Goal: Navigation & Orientation: Understand site structure

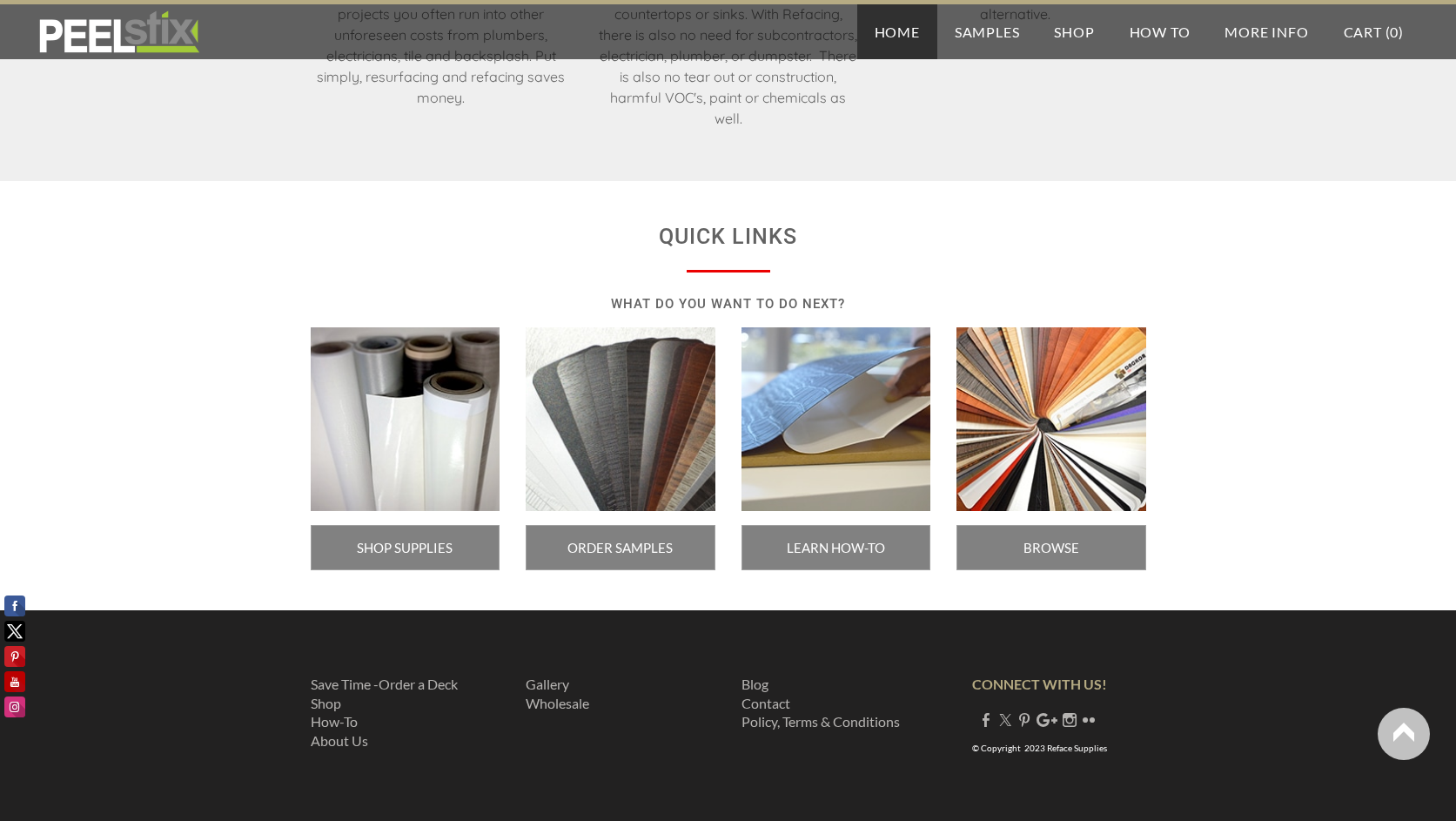
scroll to position [2883, 0]
click at [341, 740] on link "About Us" at bounding box center [340, 739] width 57 height 16
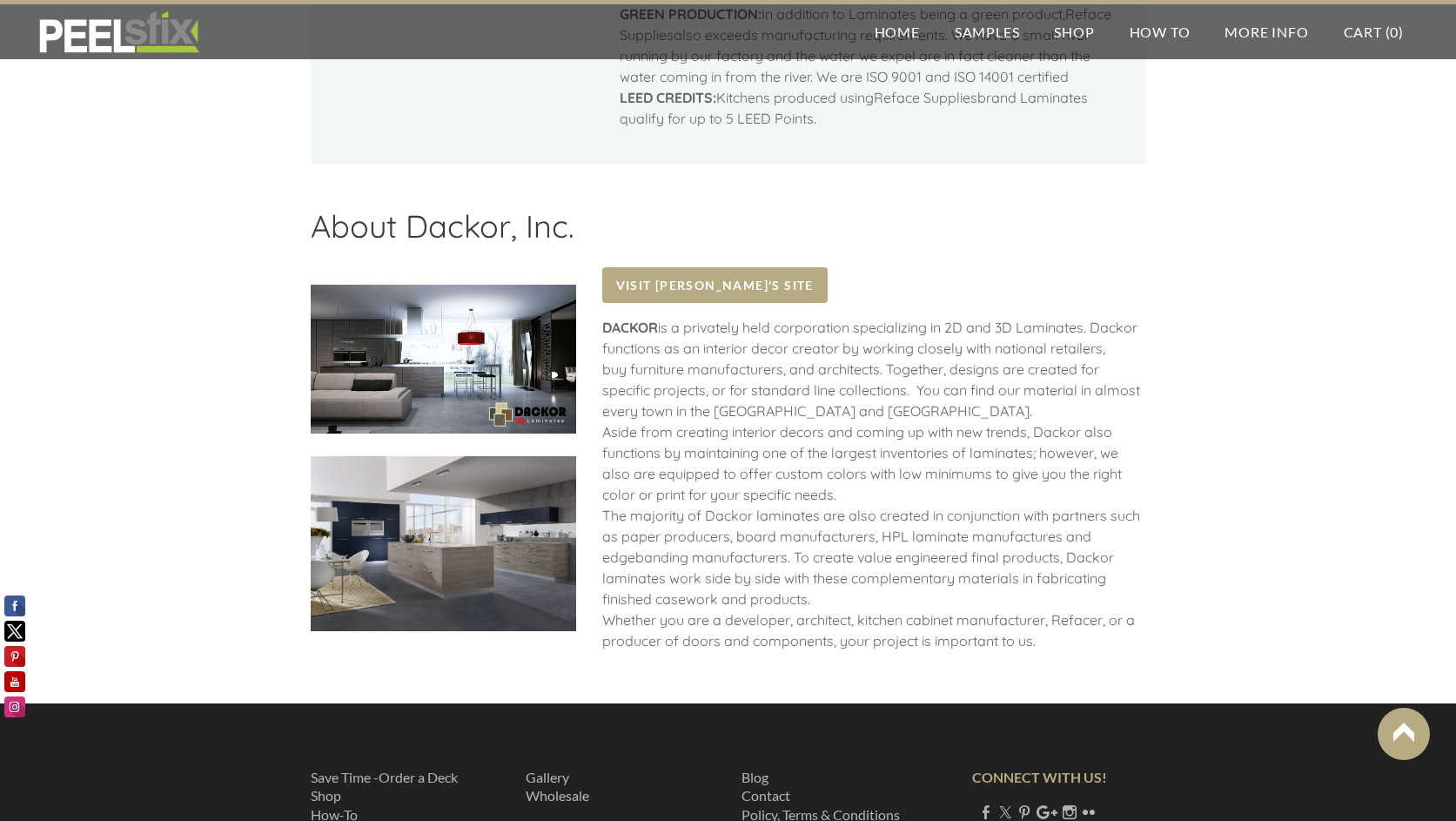
scroll to position [1977, 0]
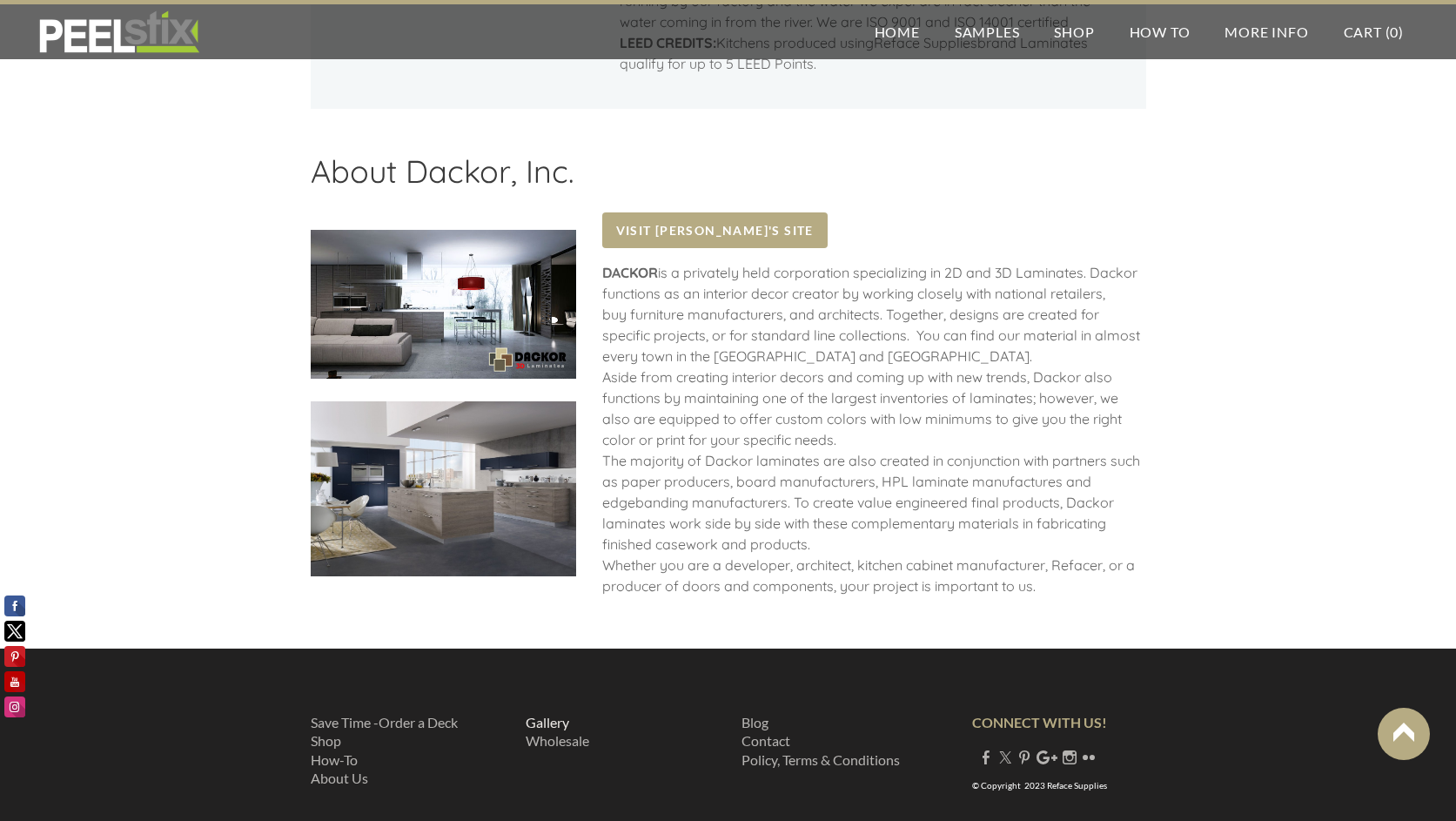
click at [556, 714] on link "Gallery ​" at bounding box center [547, 722] width 44 height 16
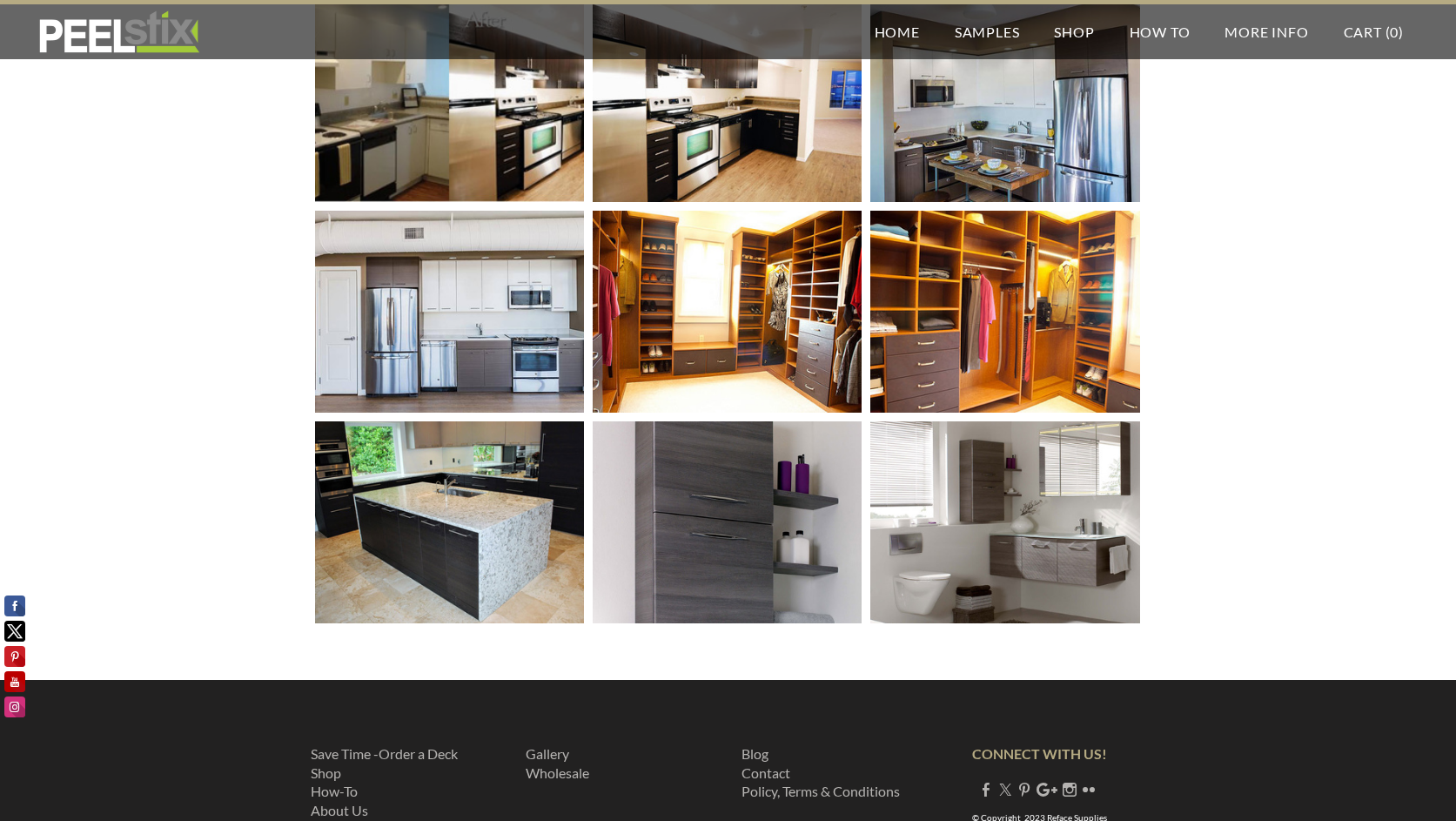
scroll to position [882, 0]
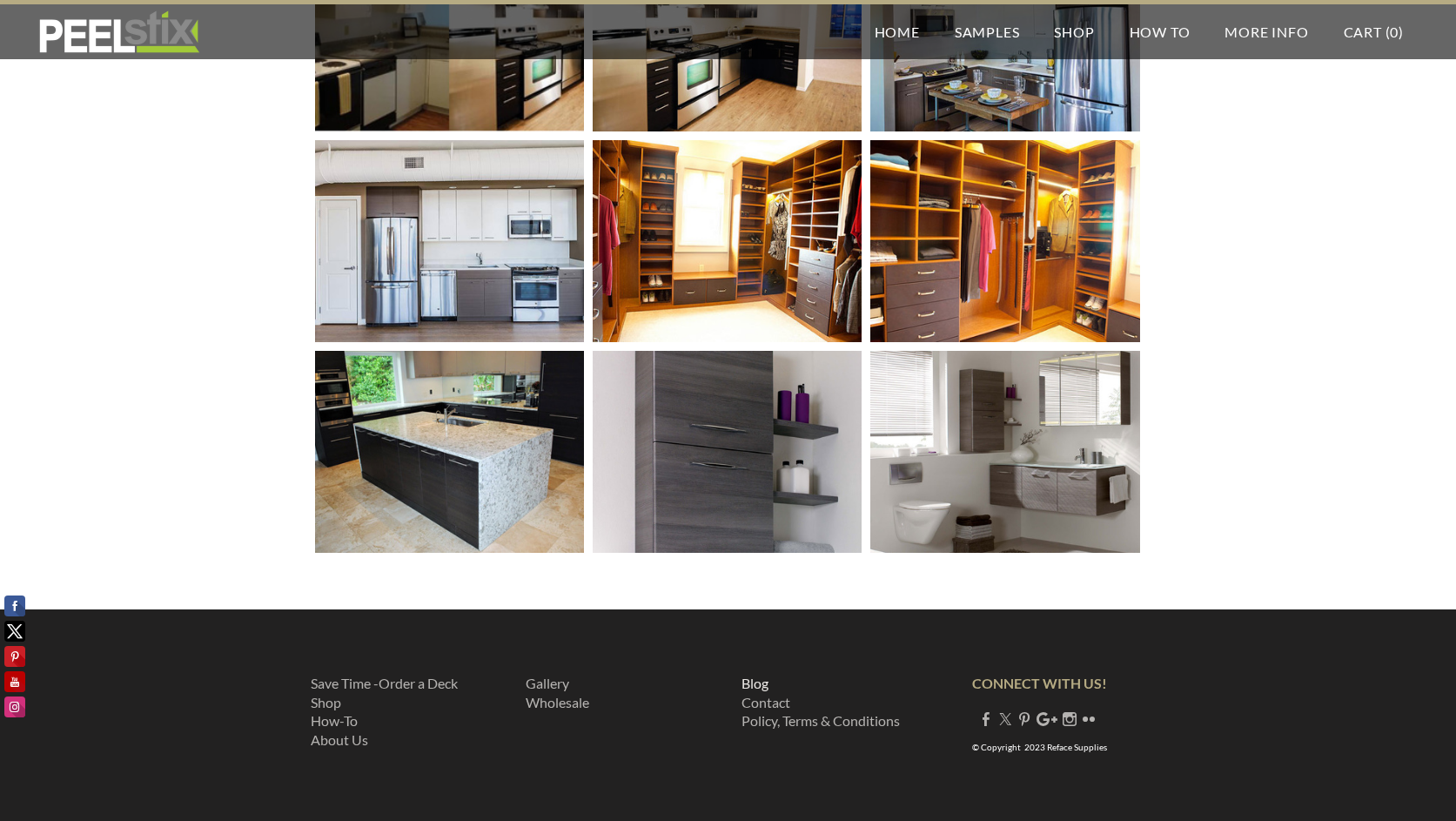
click at [753, 687] on link "Blog" at bounding box center [755, 683] width 27 height 16
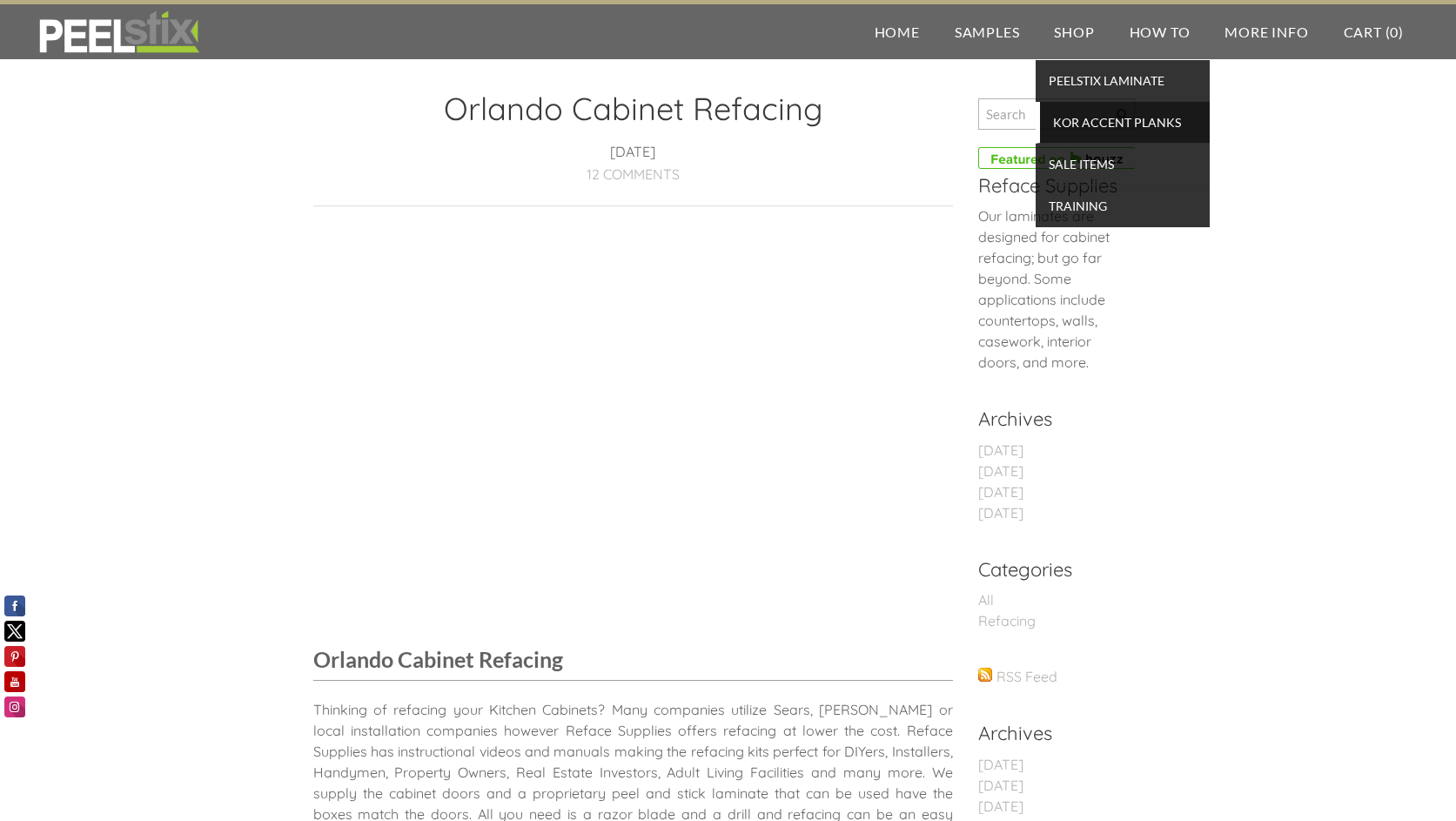
click at [1067, 118] on span "KOR Accent Planks" at bounding box center [1125, 122] width 161 height 23
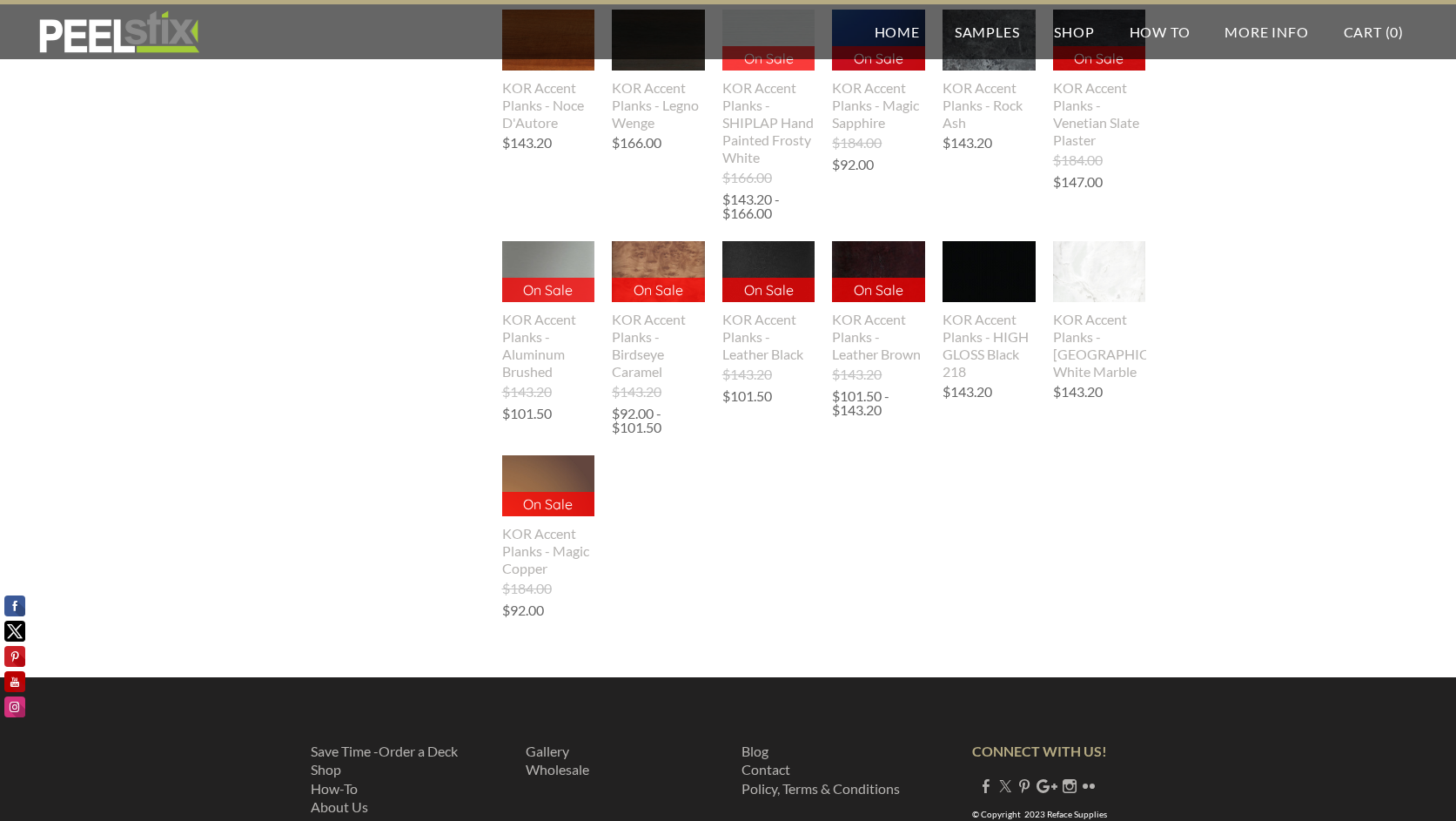
scroll to position [3041, 0]
